Goal: Browse casually

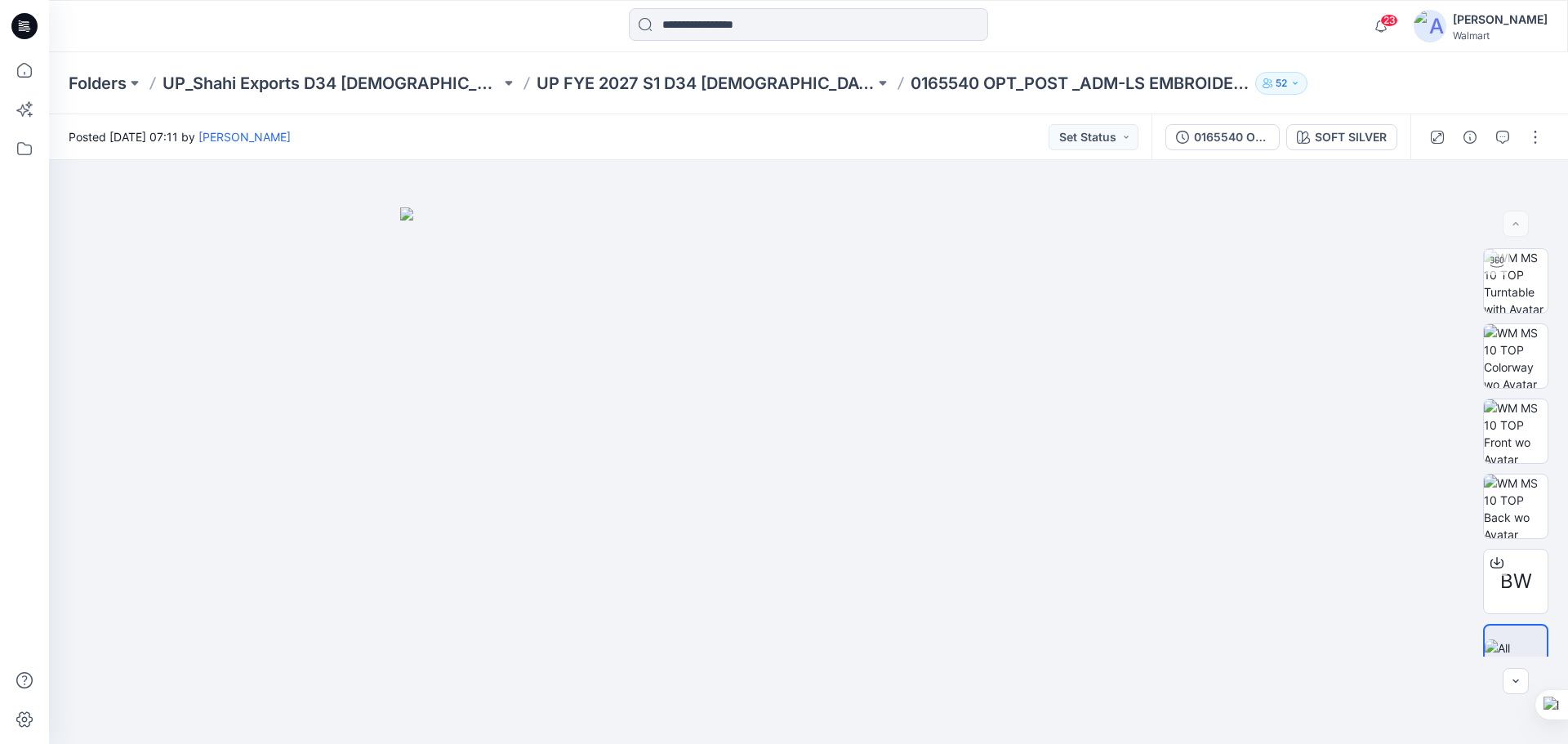
drag, startPoint x: 16, startPoint y: 19, endPoint x: 36, endPoint y: 24, distance: 20.6
click at [16, 19] on icon at bounding box center [25, 25] width 26 height 26
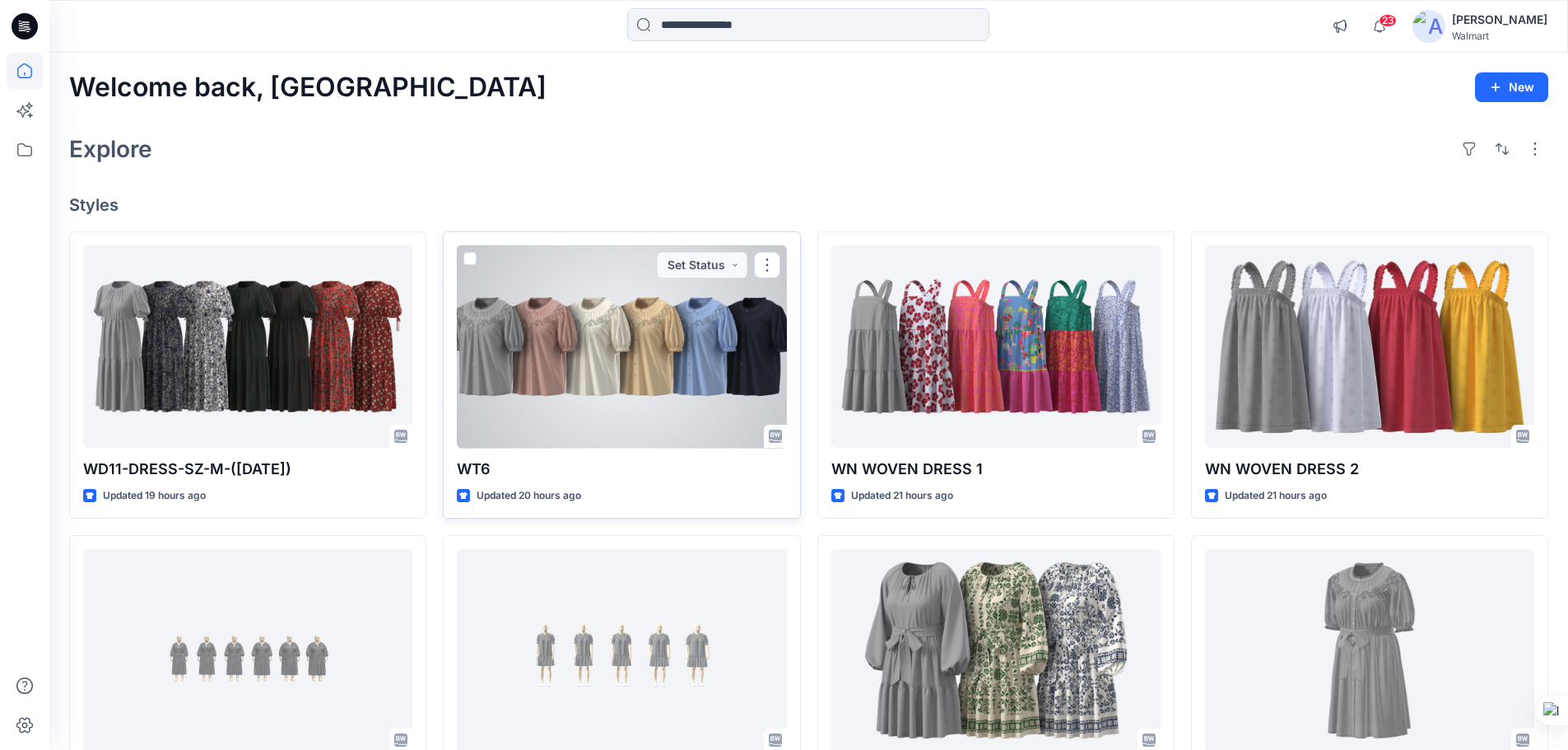
click at [634, 358] on div at bounding box center [621, 347] width 329 height 204
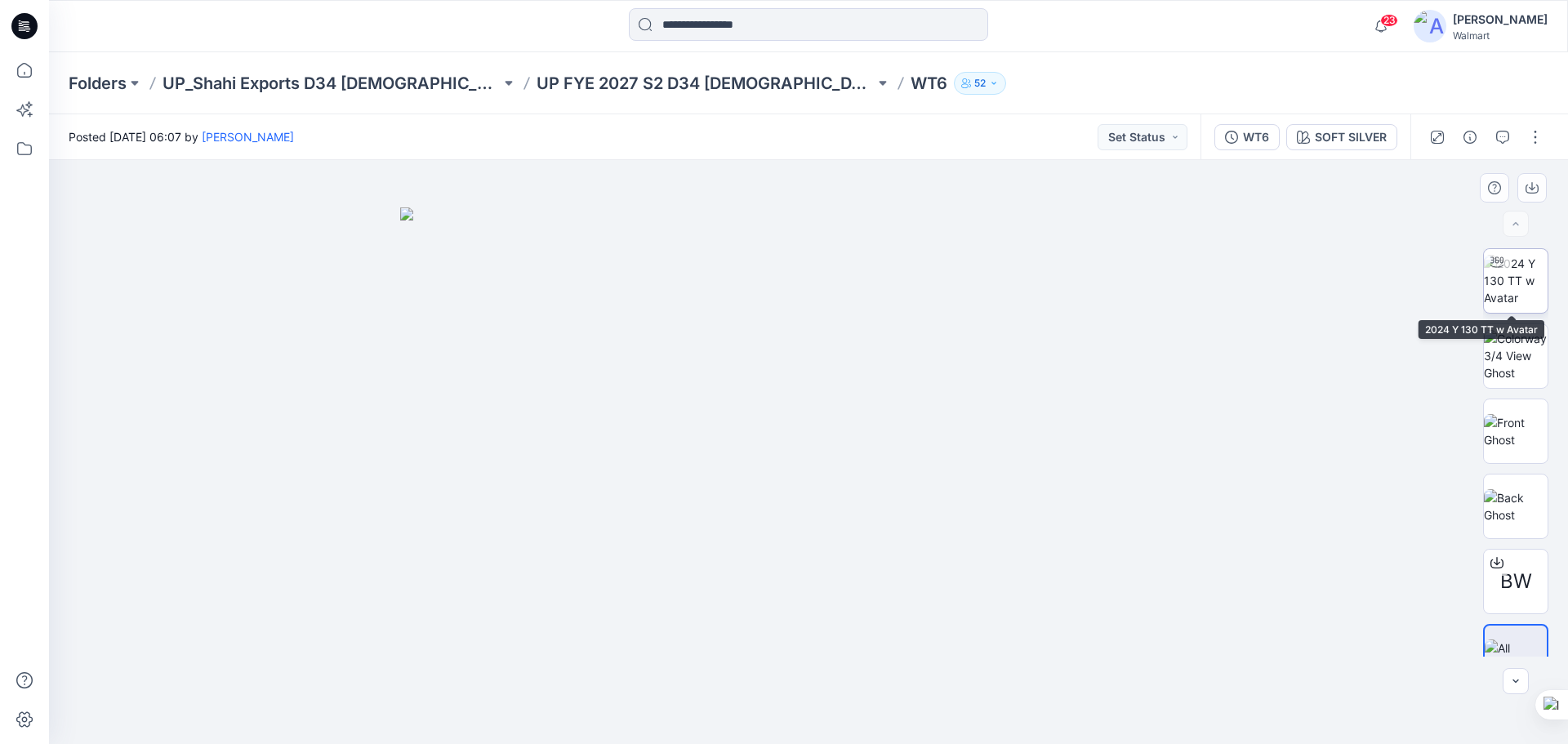
click at [1524, 294] on img at bounding box center [1515, 280] width 64 height 52
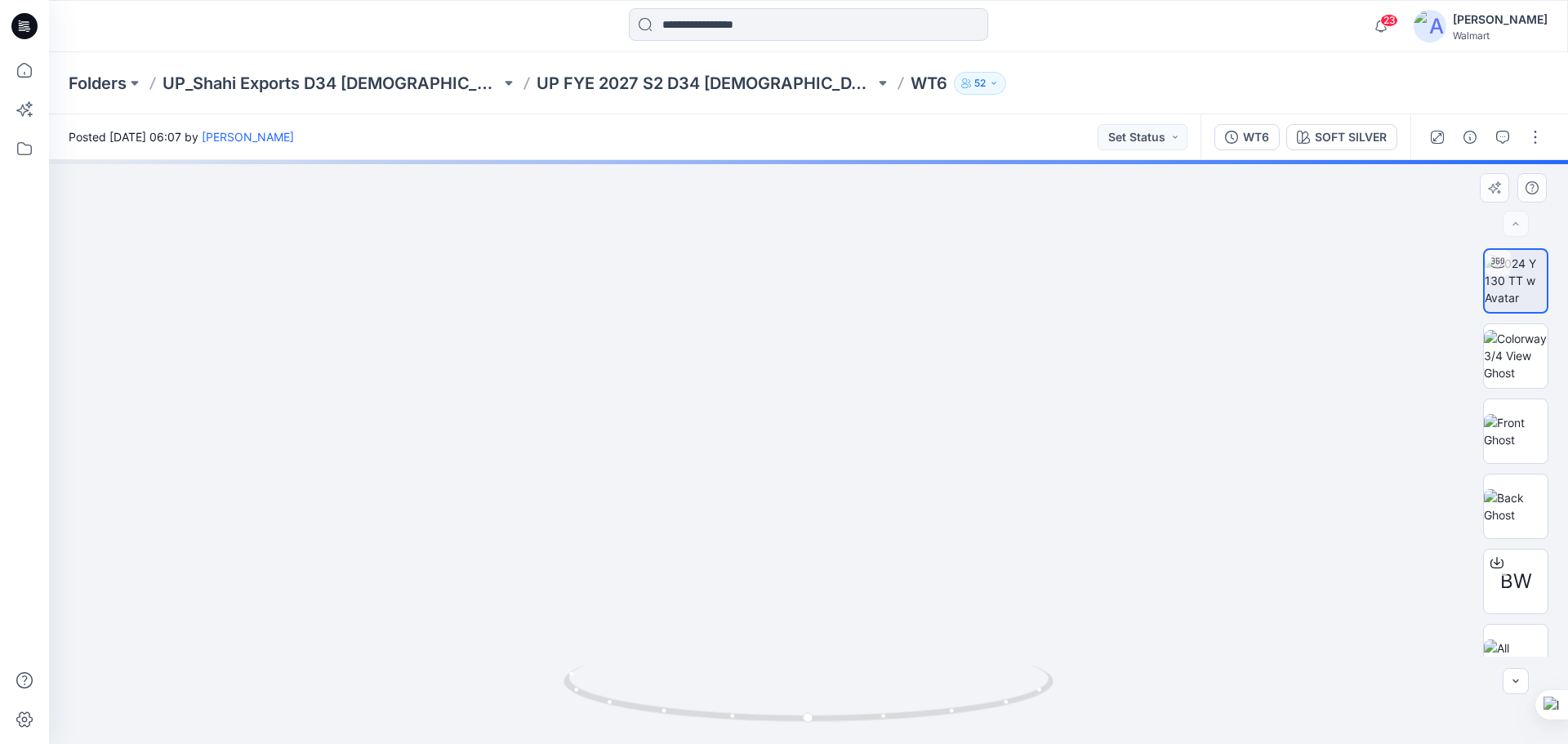
drag, startPoint x: 859, startPoint y: 450, endPoint x: 871, endPoint y: 582, distance: 132.5
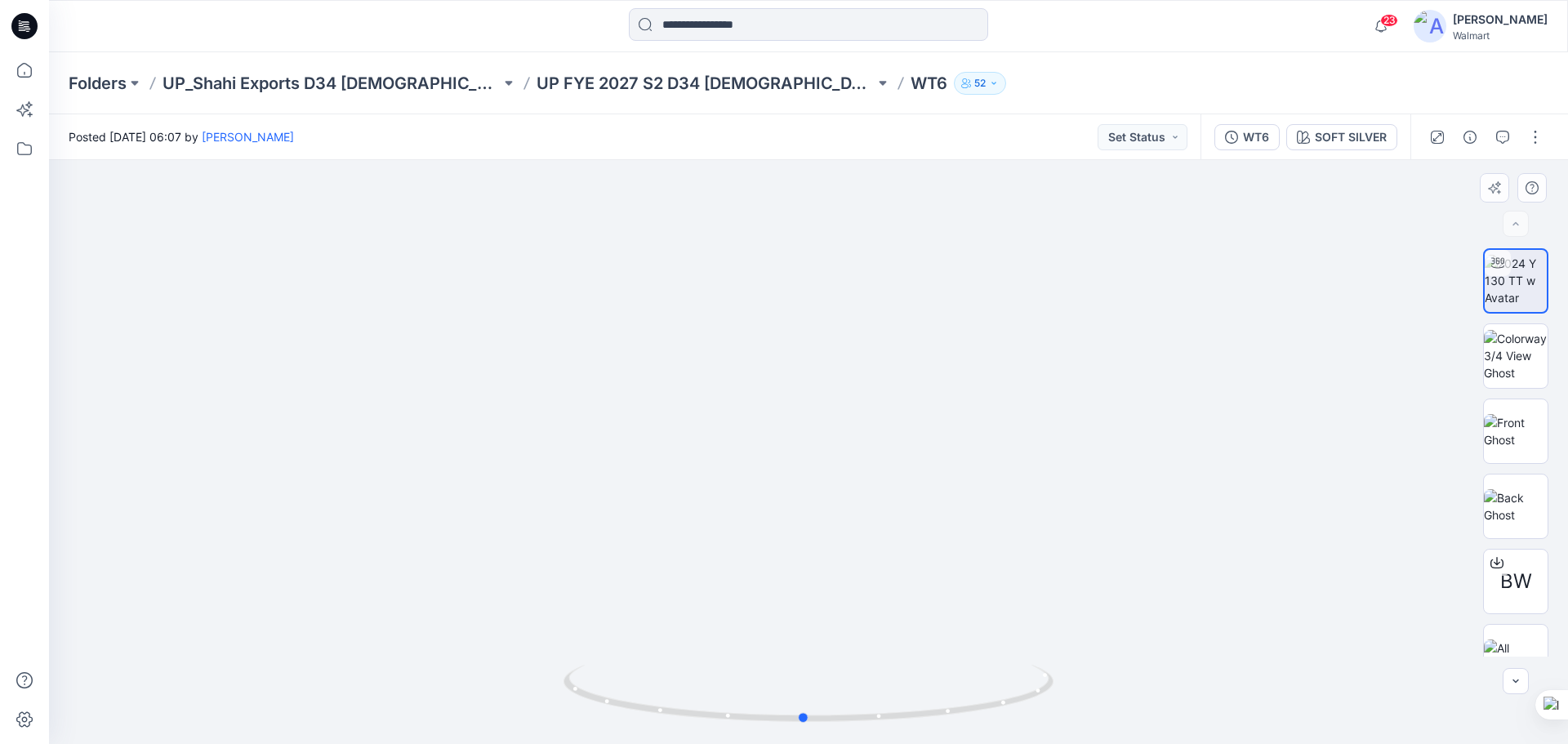
drag, startPoint x: 914, startPoint y: 715, endPoint x: 878, endPoint y: 630, distance: 92.3
click at [906, 722] on icon at bounding box center [809, 695] width 494 height 61
drag, startPoint x: 866, startPoint y: 548, endPoint x: 836, endPoint y: 366, distance: 184.5
click at [836, 366] on img at bounding box center [781, 100] width 1767 height 1288
